Goal: Contribute content: Add original content to the website for others to see

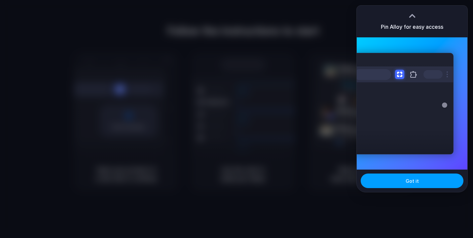
click at [420, 184] on button "Got it" at bounding box center [412, 181] width 103 height 15
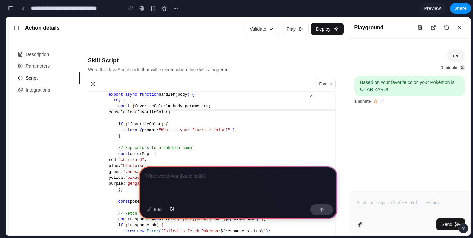
click at [216, 180] on p at bounding box center [238, 176] width 186 height 8
click at [151, 211] on div "Edit" at bounding box center [154, 209] width 22 height 11
click at [173, 211] on div "button" at bounding box center [172, 210] width 5 height 4
click at [265, 180] on div at bounding box center [238, 183] width 198 height 35
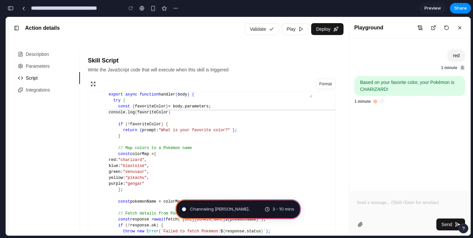
click at [13, 9] on div "button" at bounding box center [11, 8] width 6 height 5
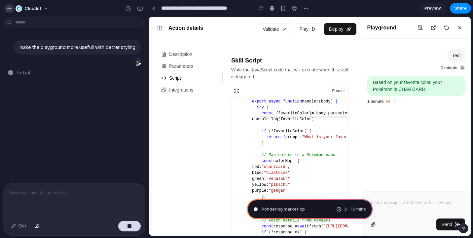
click at [11, 12] on button "button" at bounding box center [9, 9] width 10 height 10
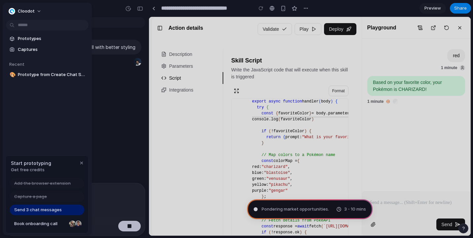
type input "**********"
click at [82, 165] on button "button" at bounding box center [82, 163] width 8 height 8
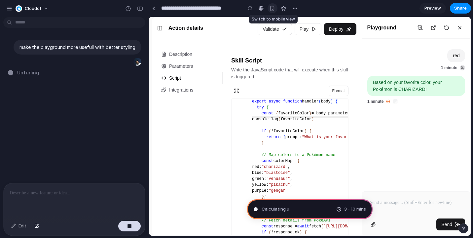
click at [270, 7] on div "button" at bounding box center [273, 9] width 6 height 6
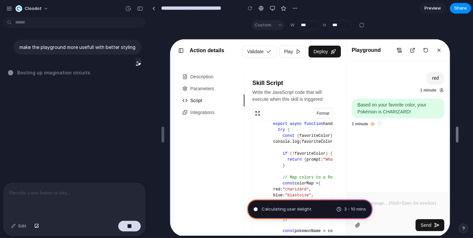
drag, startPoint x: 382, startPoint y: 140, endPoint x: 458, endPoint y: 117, distance: 79.5
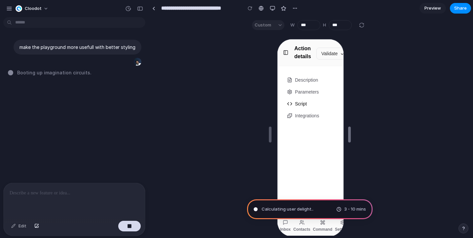
type input "***"
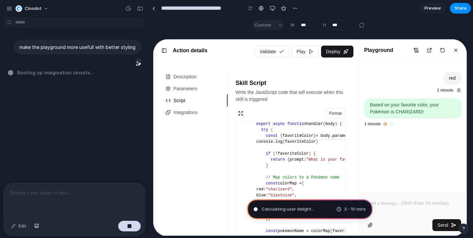
drag, startPoint x: 458, startPoint y: 117, endPoint x: 474, endPoint y: 126, distance: 18.8
click at [473, 126] on html "**********" at bounding box center [236, 119] width 473 height 238
click at [270, 9] on div "button" at bounding box center [272, 8] width 5 height 5
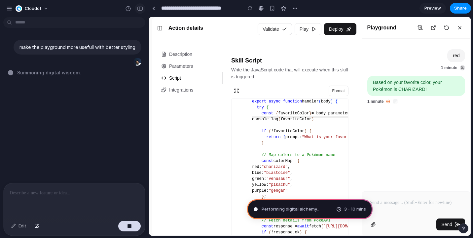
click at [140, 11] on button "button" at bounding box center [140, 8] width 11 height 11
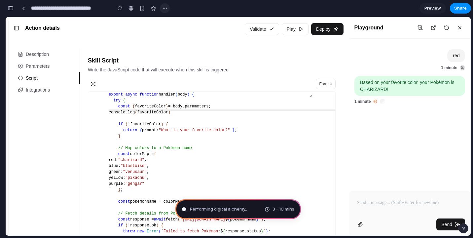
click at [164, 8] on div "button" at bounding box center [164, 8] width 5 height 5
click at [165, 8] on div "Duplicate Delete" at bounding box center [236, 119] width 473 height 238
click at [11, 9] on div "button" at bounding box center [11, 8] width 6 height 5
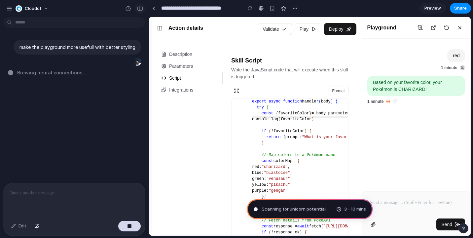
click at [143, 11] on button "button" at bounding box center [140, 8] width 11 height 11
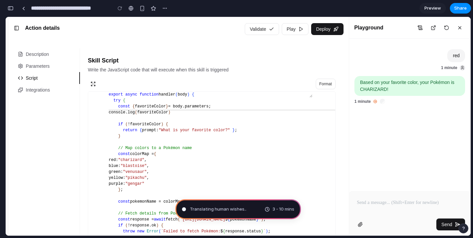
click at [14, 7] on button "button" at bounding box center [10, 8] width 11 height 11
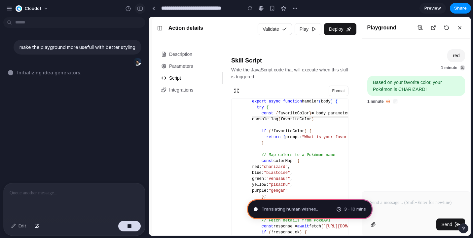
click at [140, 8] on div "button" at bounding box center [140, 8] width 6 height 5
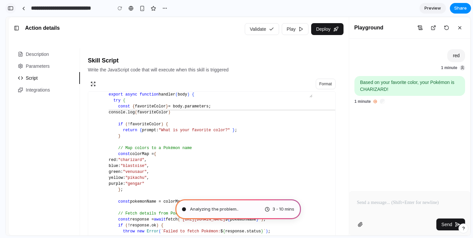
click at [12, 5] on button "button" at bounding box center [10, 8] width 11 height 11
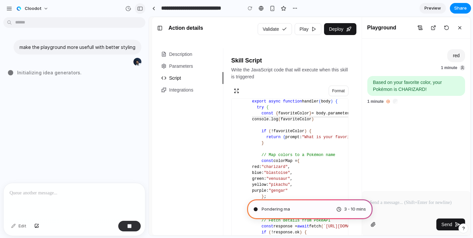
click at [139, 6] on button "button" at bounding box center [140, 8] width 11 height 11
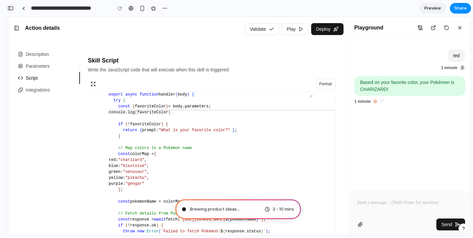
click at [9, 8] on div "button" at bounding box center [11, 8] width 6 height 5
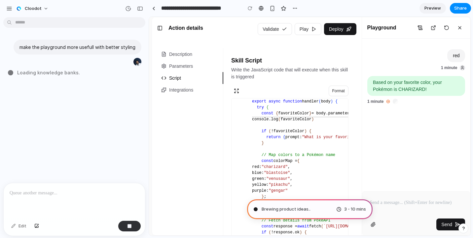
click at [49, 72] on span "Loading knowledge banks ." at bounding box center [48, 72] width 63 height 7
click at [11, 6] on div "button" at bounding box center [9, 9] width 6 height 6
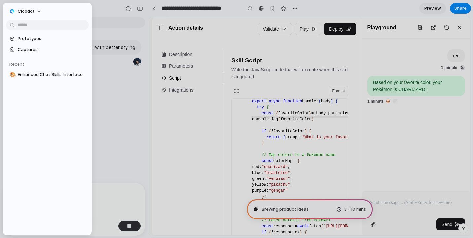
click at [119, 43] on div "make the playground more usefull with better styling" at bounding box center [78, 47] width 128 height 15
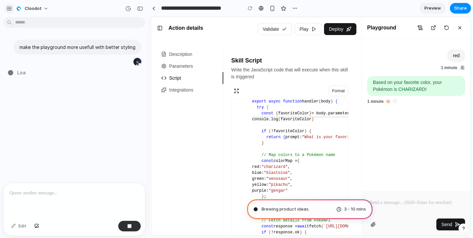
click at [11, 8] on div "button" at bounding box center [9, 9] width 6 height 6
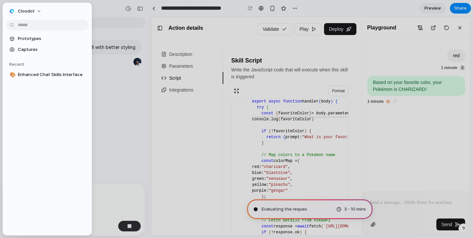
click at [11, 8] on div "button" at bounding box center [12, 11] width 7 height 7
click at [121, 126] on div "Settings Invite members Change theme Sign out" at bounding box center [236, 119] width 473 height 238
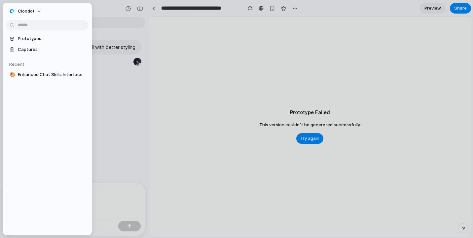
click at [134, 57] on div at bounding box center [236, 119] width 473 height 238
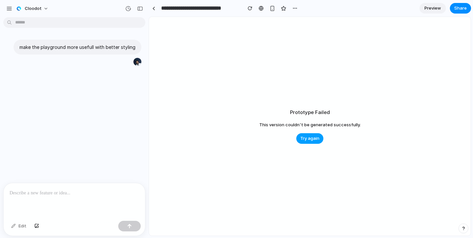
click at [314, 137] on span "Try again" at bounding box center [310, 138] width 19 height 7
click at [283, 69] on div "Prototype Failed This version couldn't be generated successfully. Try again" at bounding box center [310, 126] width 322 height 219
